Goal: Complete application form

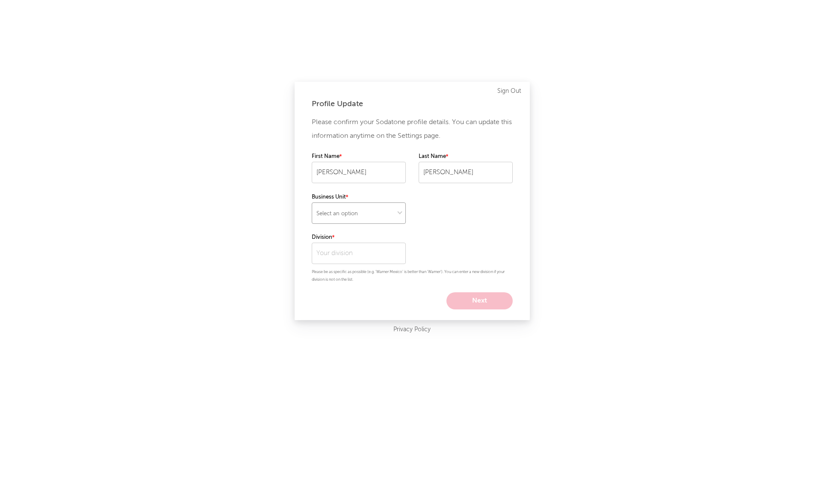
select select "tech"
click option at bounding box center [0, 0] width 0 height 0
click at [359, 252] on input "text" at bounding box center [359, 252] width 94 height 21
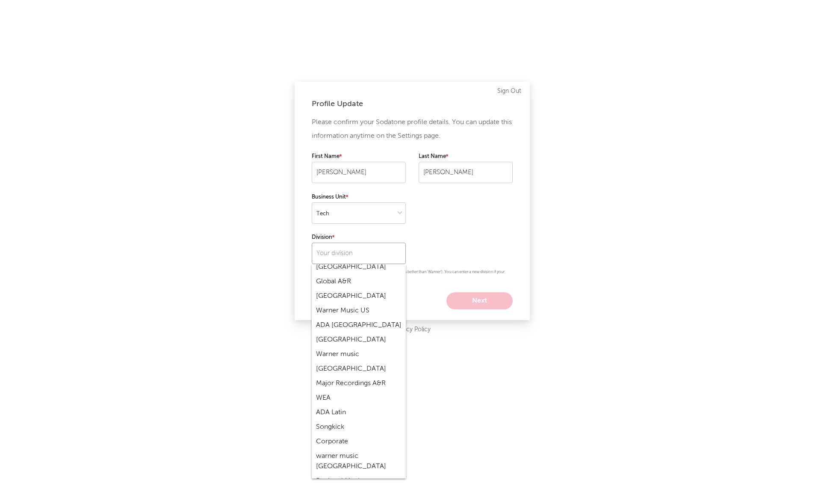
scroll to position [152, 0]
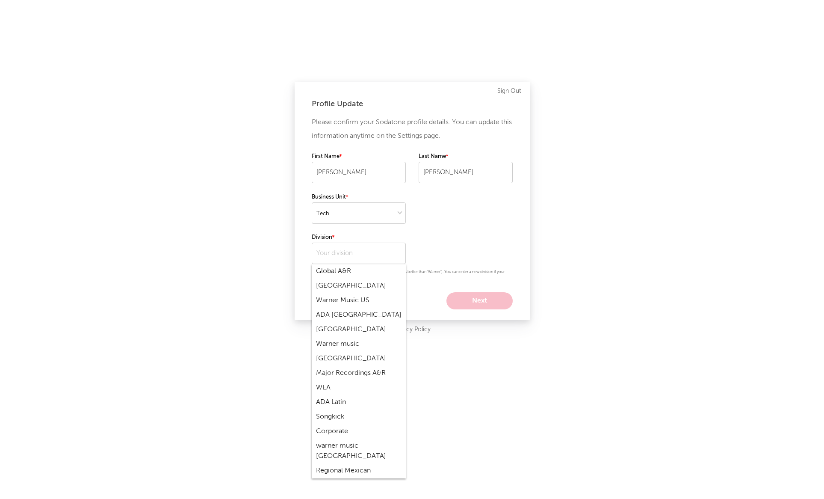
click at [345, 337] on div "Warner music" at bounding box center [359, 344] width 94 height 15
type input "Warner music"
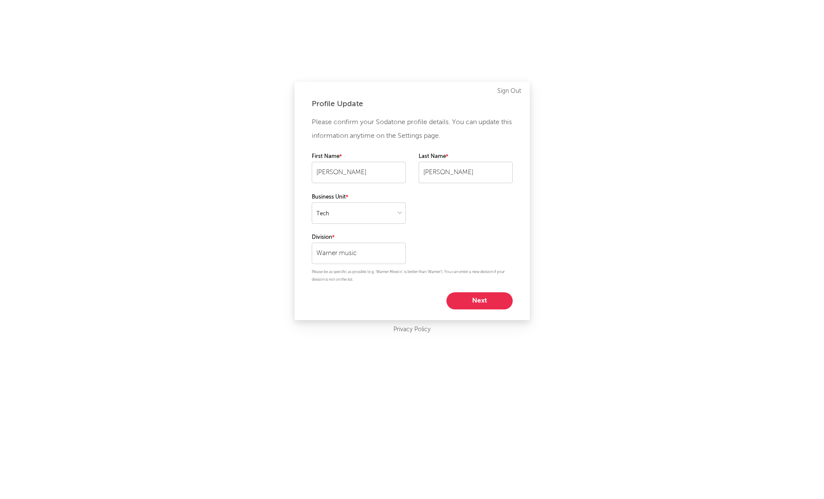
click at [461, 300] on button "Next" at bounding box center [479, 300] width 66 height 17
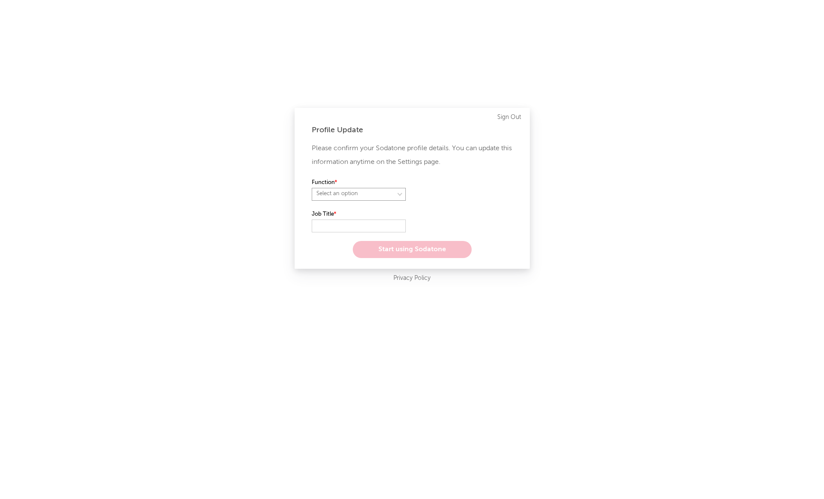
select select "other"
click option at bounding box center [0, 0] width 0 height 0
click at [354, 227] on input "text" at bounding box center [359, 225] width 94 height 13
type input "Dev"
click at [405, 248] on button "Start using Sodatone" at bounding box center [412, 249] width 119 height 17
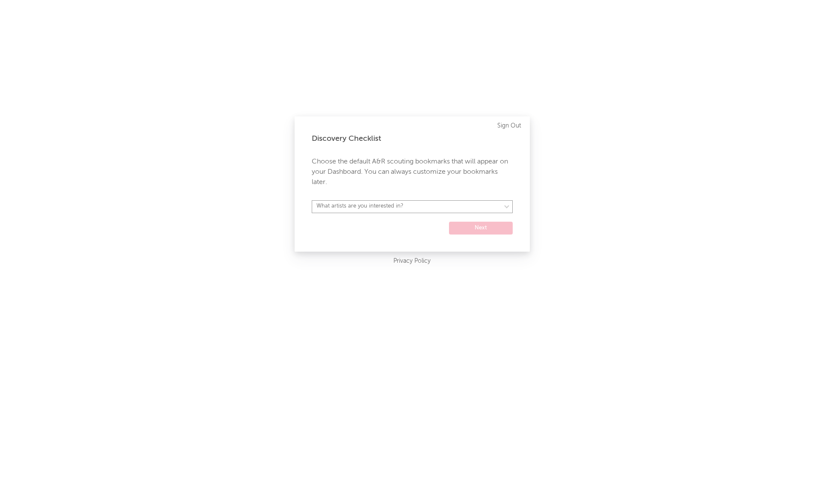
click at [312, 200] on select "What artists are you interested in? [GEOGRAPHIC_DATA] [GEOGRAPHIC_DATA] General…" at bounding box center [412, 206] width 201 height 13
select select "15"
click option "US General" at bounding box center [0, 0] width 0 height 0
click at [464, 230] on button "Next" at bounding box center [481, 228] width 64 height 13
